Goal: Check status: Check status

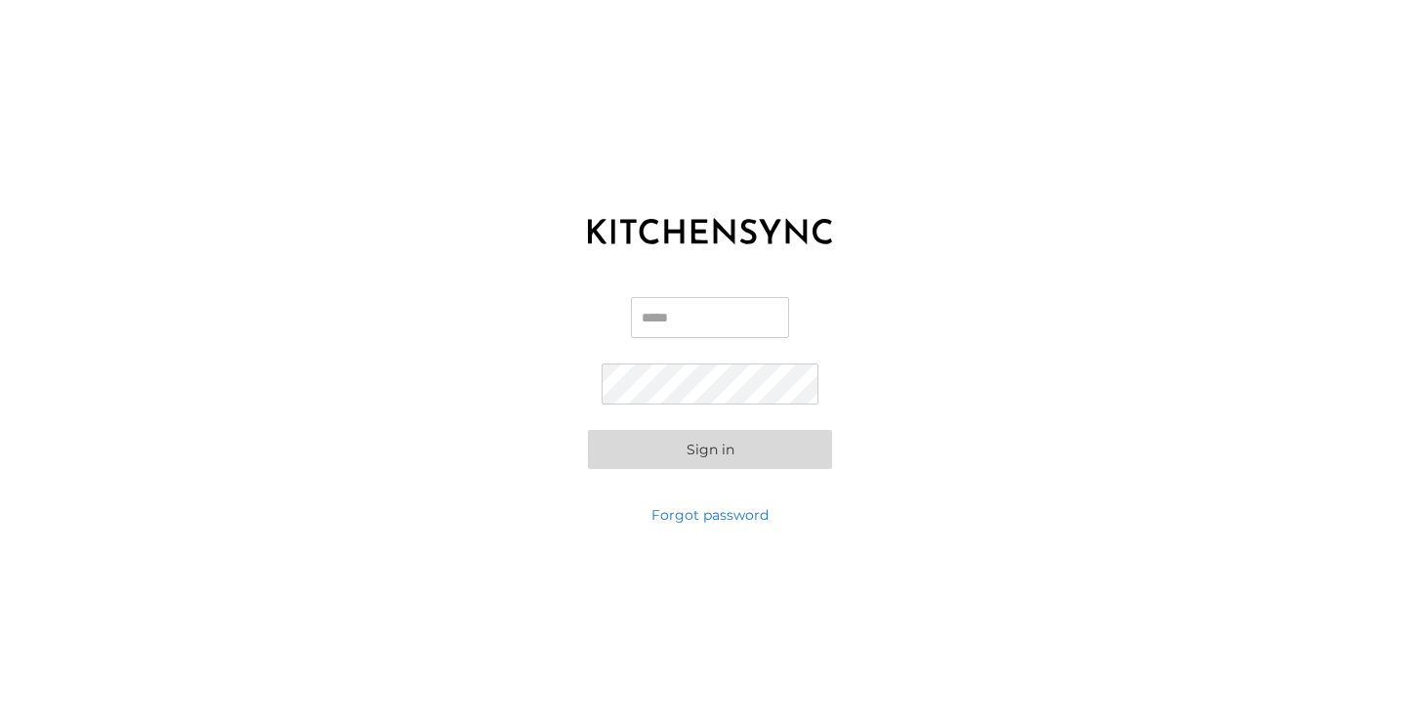
type input "**********"
click at [710, 448] on button "Sign in" at bounding box center [710, 449] width 244 height 39
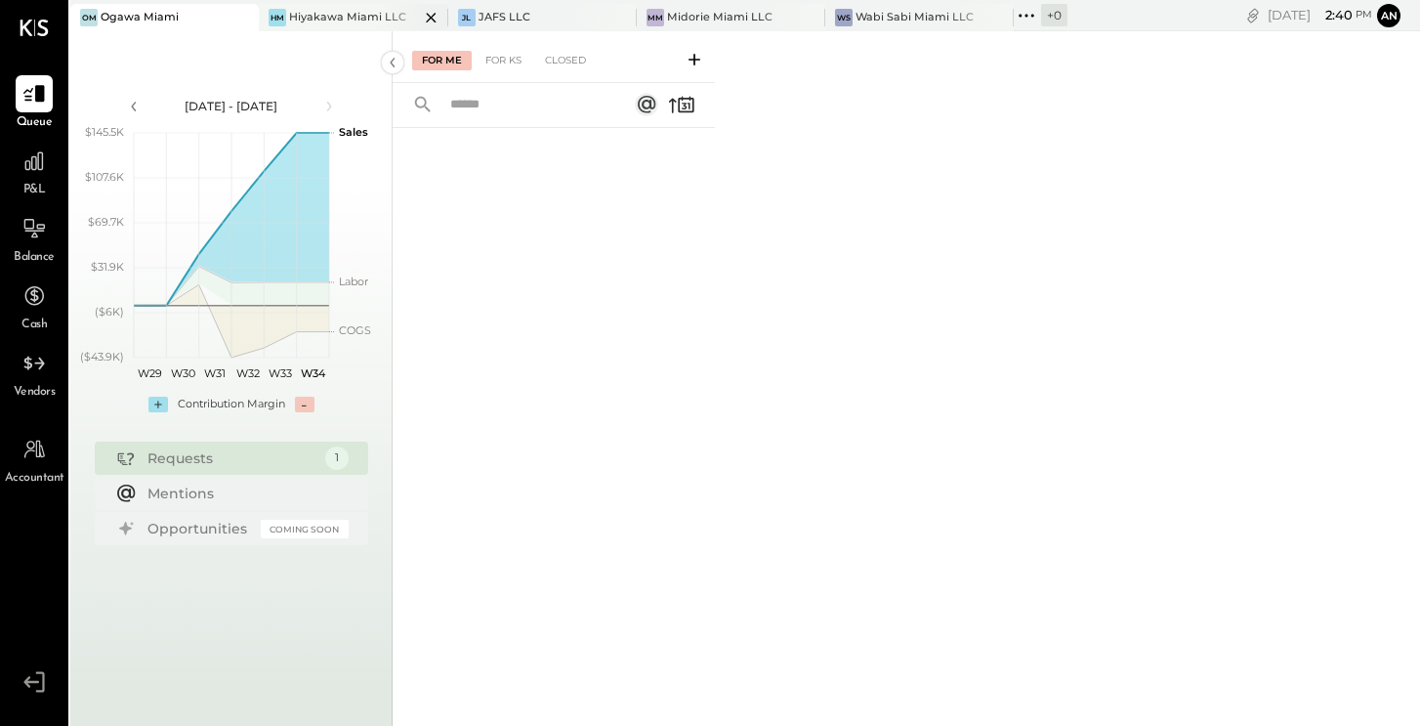
click at [341, 12] on div "Hiyakawa Miami LLC" at bounding box center [347, 18] width 117 height 16
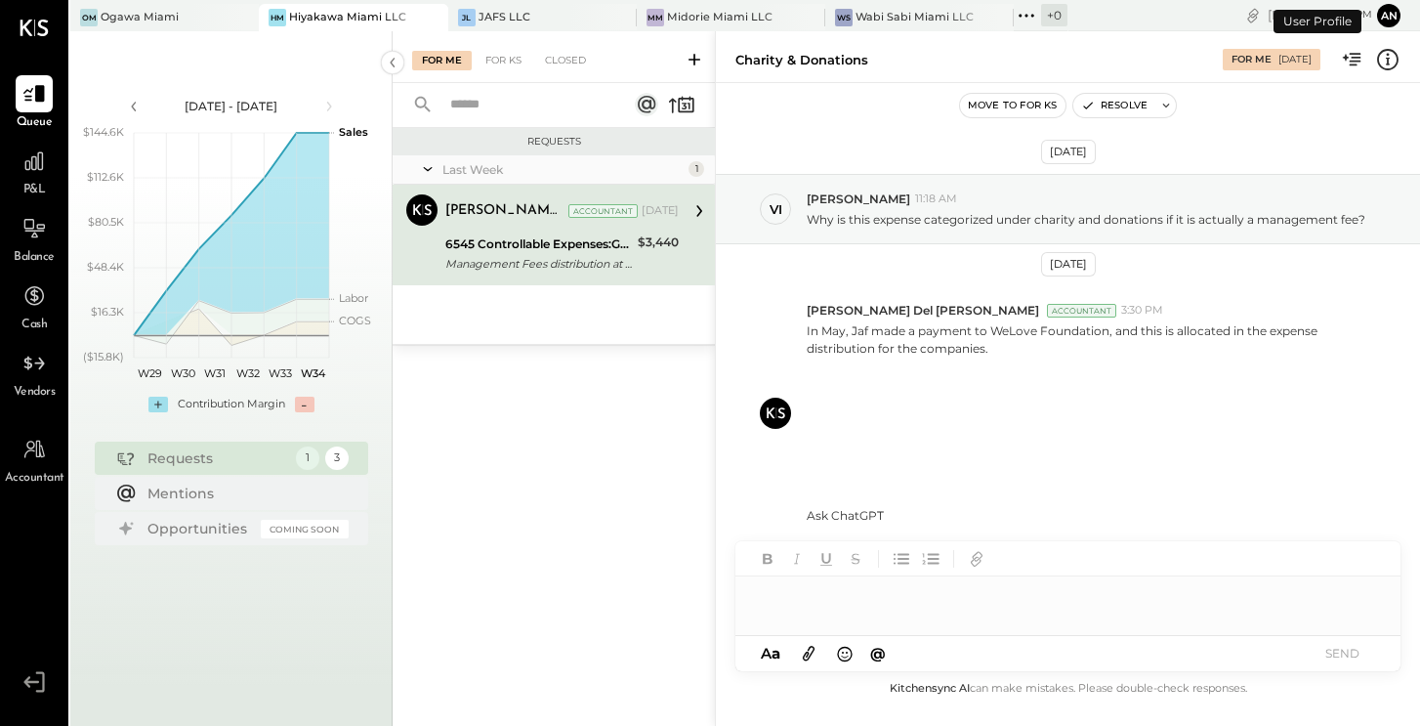
scroll to position [7, 0]
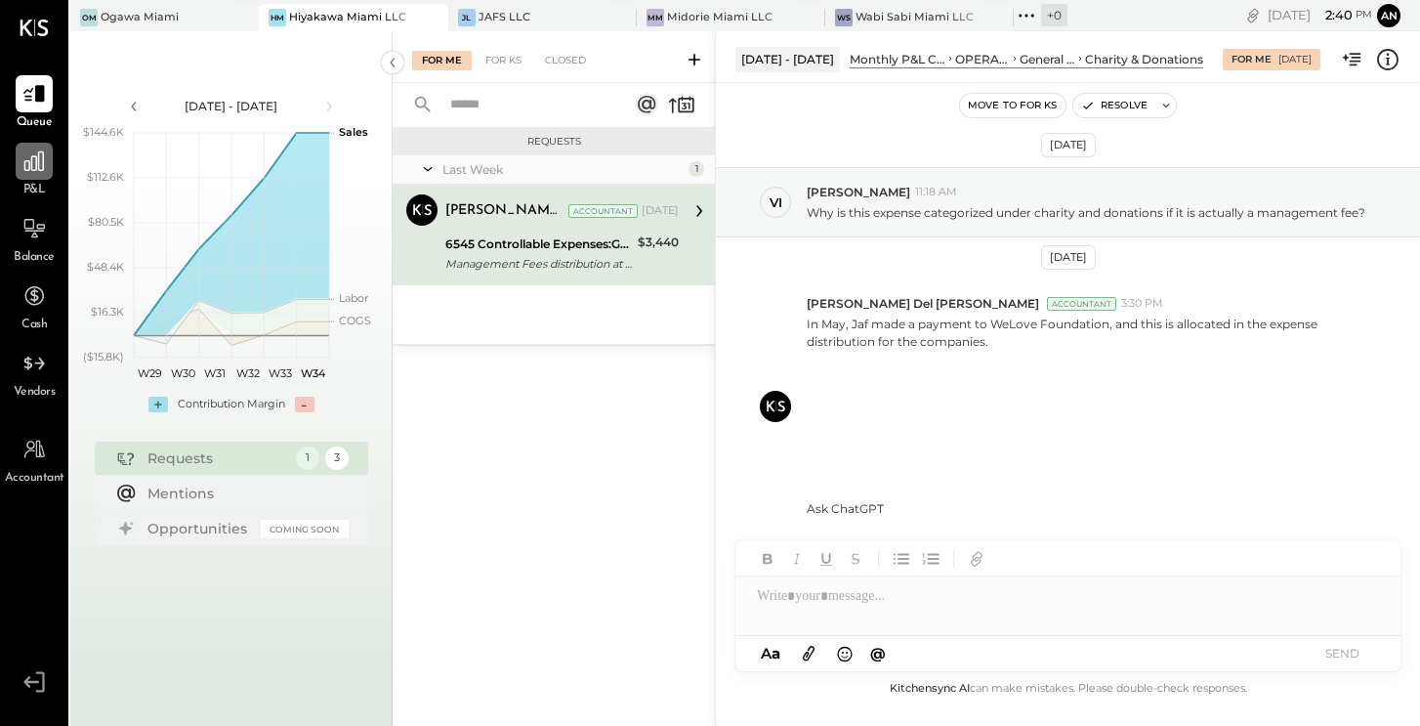
click at [40, 167] on icon at bounding box center [33, 160] width 25 height 25
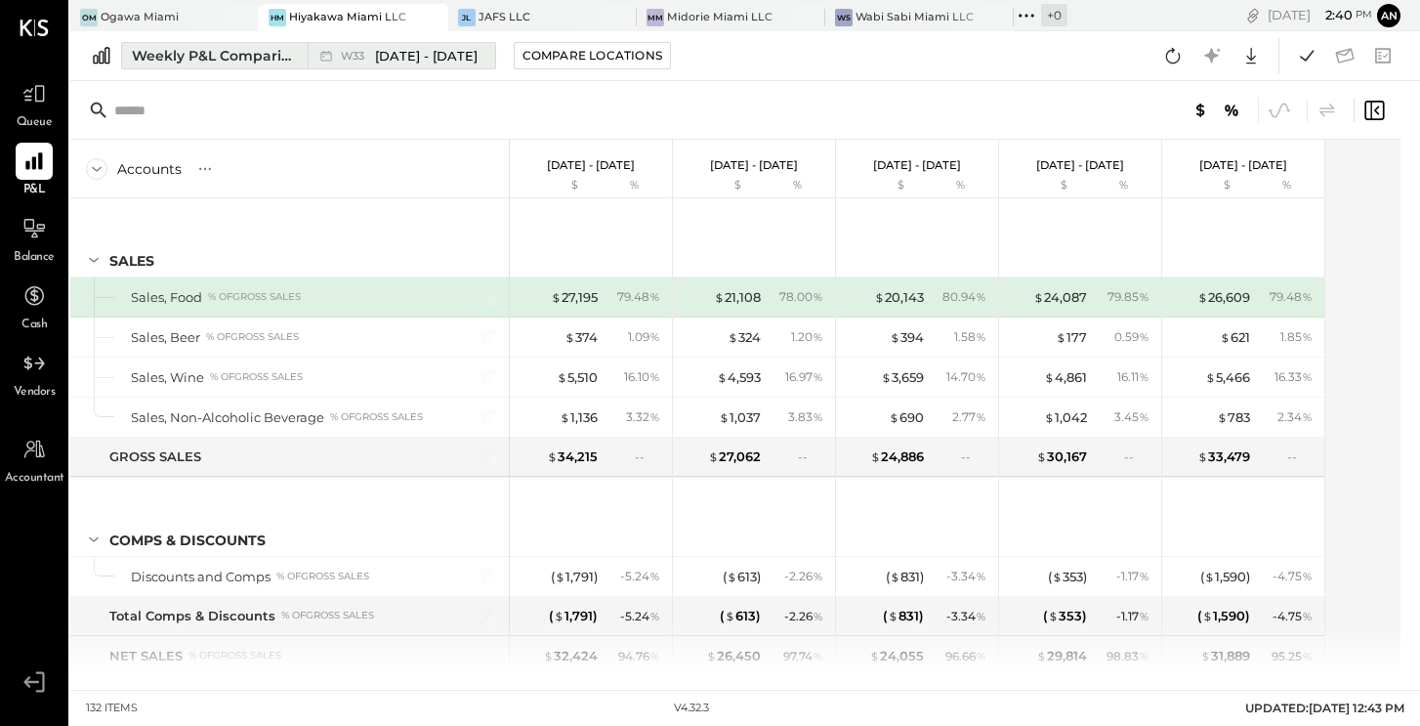
click at [402, 56] on span "[DATE] - [DATE]" at bounding box center [426, 56] width 103 height 19
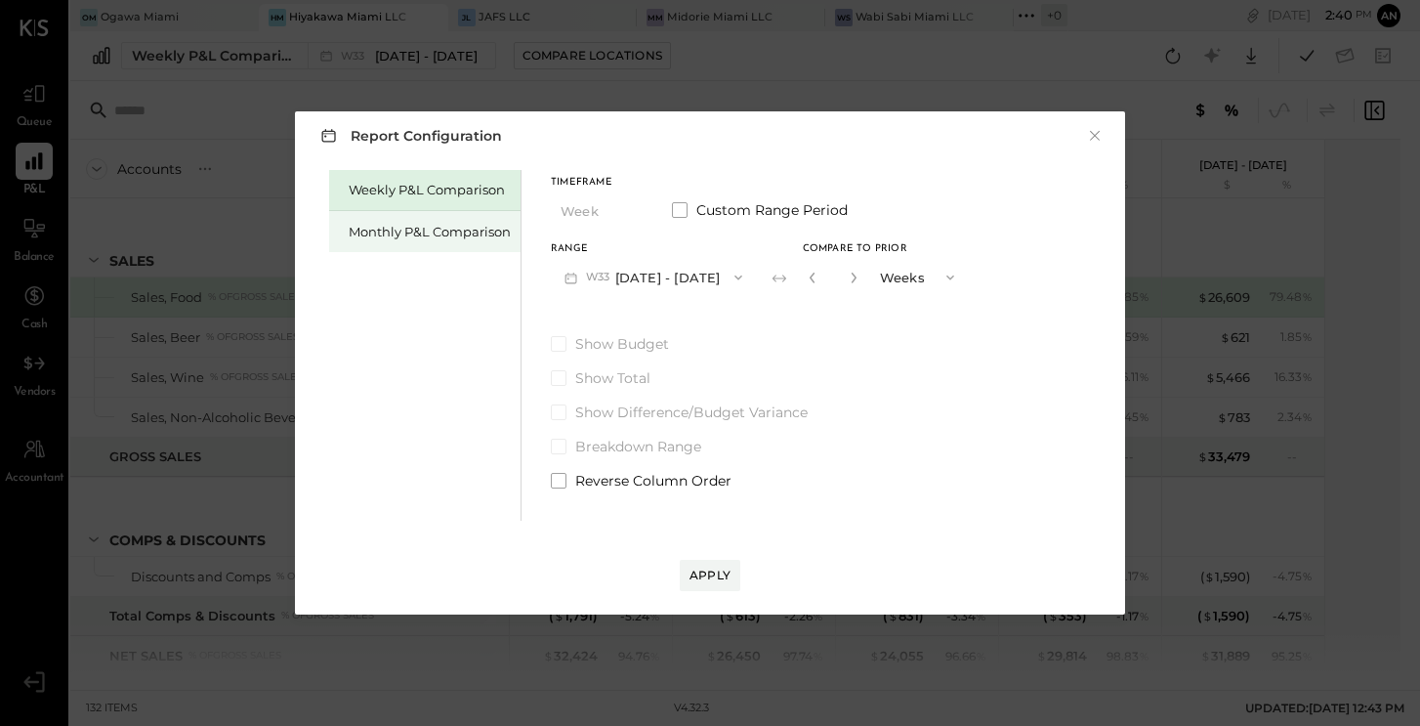
click at [444, 230] on div "Monthly P&L Comparison" at bounding box center [430, 232] width 162 height 19
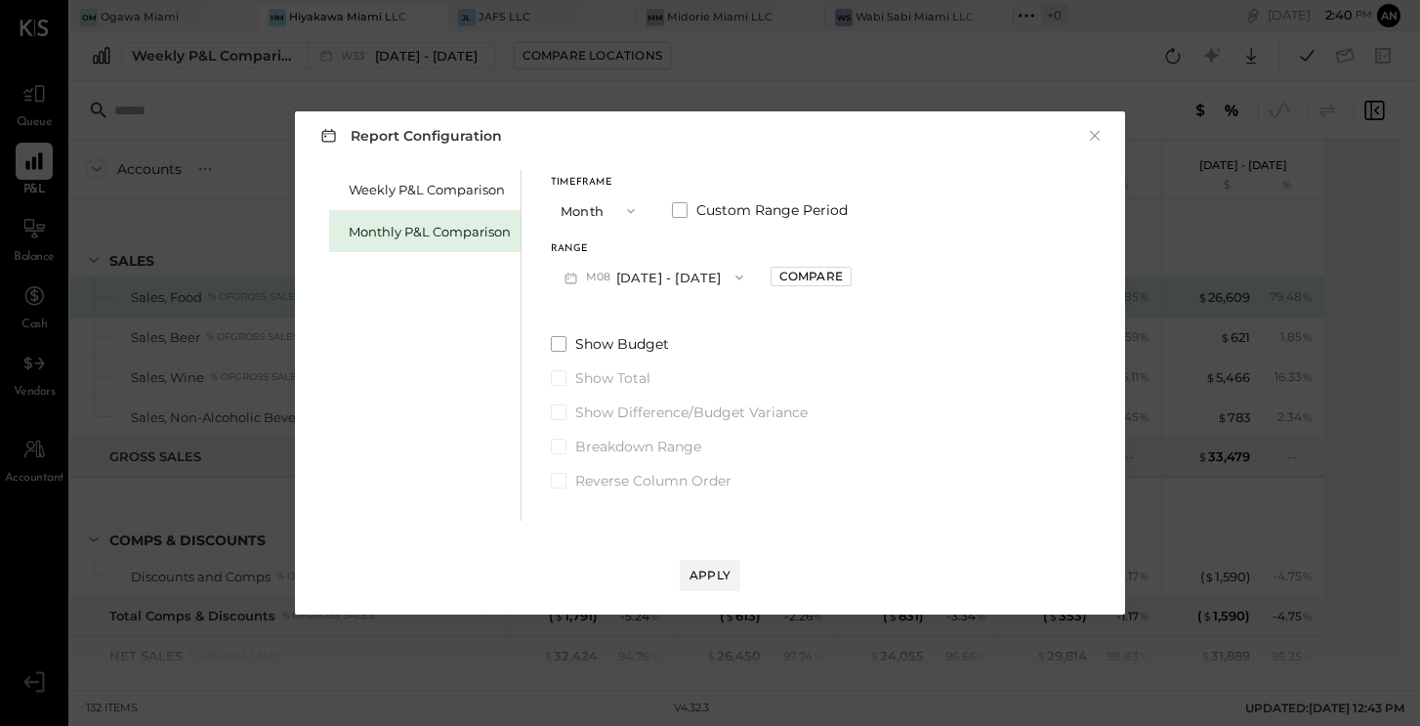
click at [632, 210] on icon "button" at bounding box center [631, 211] width 16 height 16
click at [591, 311] on span "Year" at bounding box center [579, 315] width 26 height 13
click at [747, 277] on icon "button" at bounding box center [739, 278] width 16 height 16
click at [717, 321] on div "[DATE] - [DATE]" at bounding box center [663, 321] width 223 height 41
click at [700, 573] on div "Apply" at bounding box center [709, 574] width 41 height 17
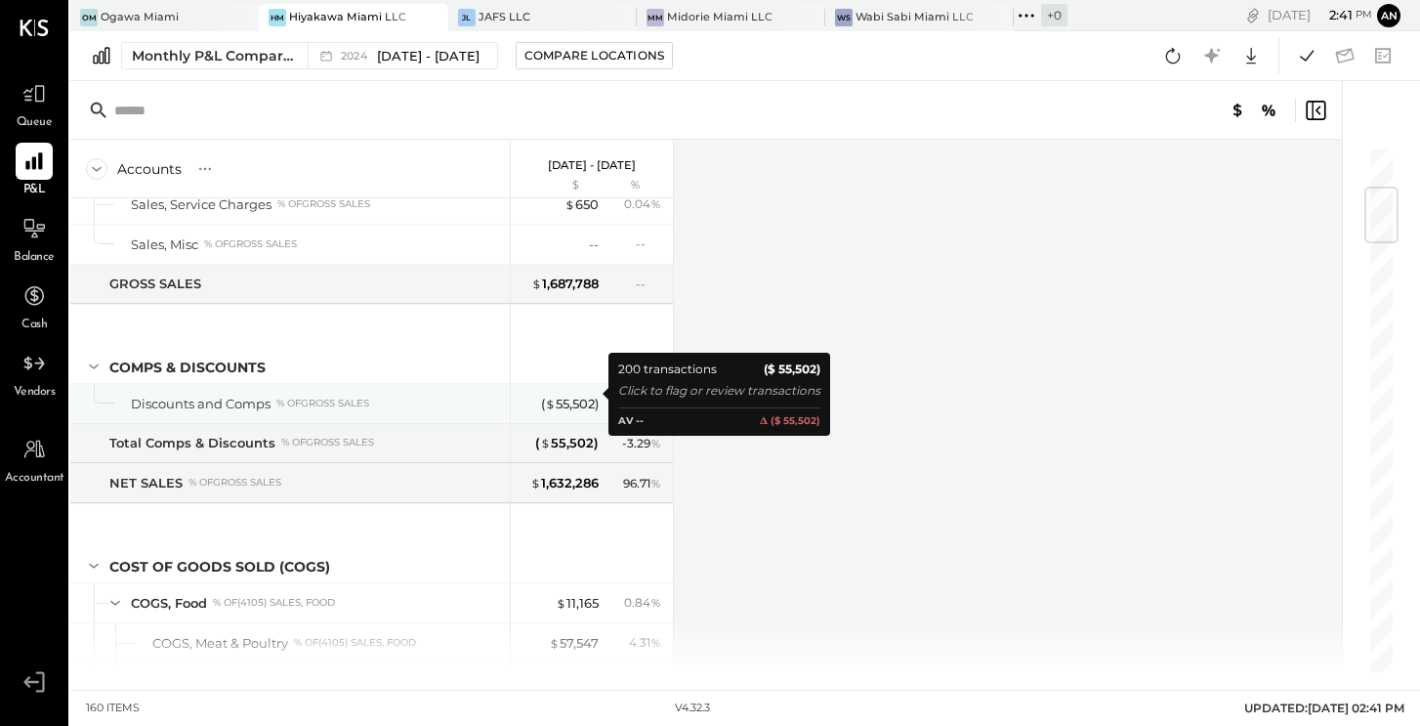
scroll to position [353, 0]
